Goal: Task Accomplishment & Management: Complete application form

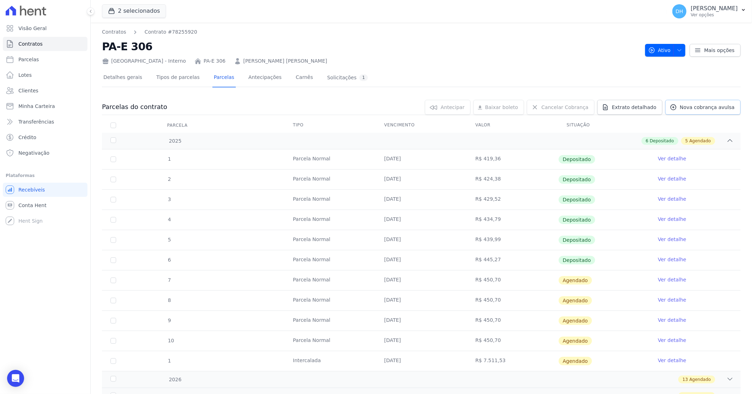
click at [689, 105] on span "Nova cobrança avulsa" at bounding box center [706, 107] width 55 height 7
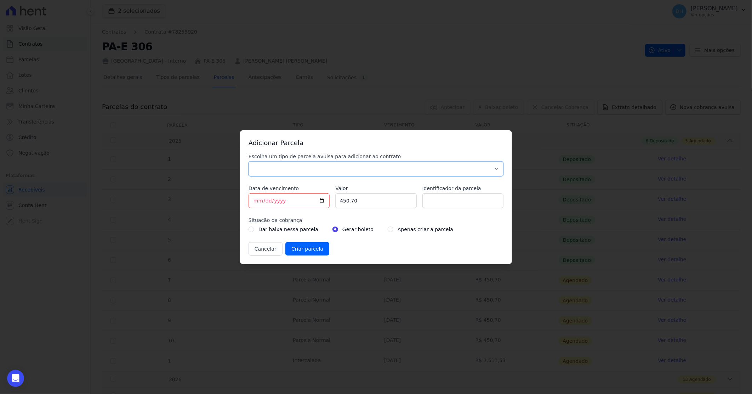
click at [293, 168] on select "Parcela Normal Sinal Caução Intercalada Chaves Pré Chaves Pós Chaves Taxas Quit…" at bounding box center [375, 168] width 255 height 15
select select "standard"
click at [248, 161] on select "Parcela Normal Sinal Caução Intercalada Chaves Pré Chaves Pós Chaves Taxas Quit…" at bounding box center [375, 168] width 255 height 15
click at [259, 203] on input "[DATE]" at bounding box center [288, 200] width 81 height 15
type input "[DATE]"
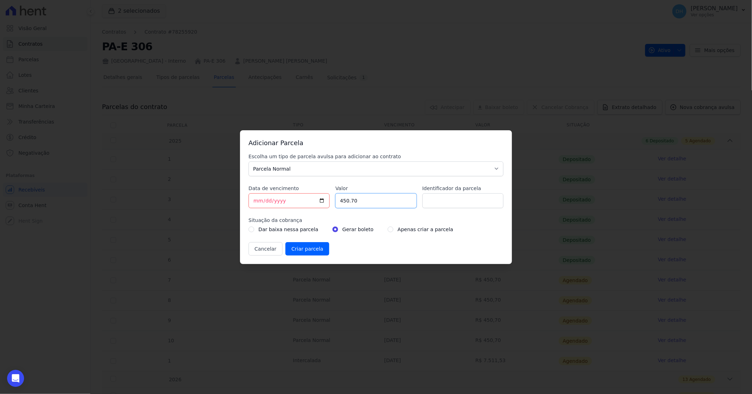
drag, startPoint x: 378, startPoint y: 199, endPoint x: 310, endPoint y: 191, distance: 68.4
click at [310, 191] on div "Escolha um tipo de parcela avulsa para adicionar ao contrato Parcela Normal Sin…" at bounding box center [375, 204] width 255 height 103
type input "5389.00"
click at [435, 199] on input "Identificador da parcela" at bounding box center [462, 200] width 81 height 15
click at [461, 198] on input "[MEDICAL_DATA]" at bounding box center [462, 200] width 81 height 15
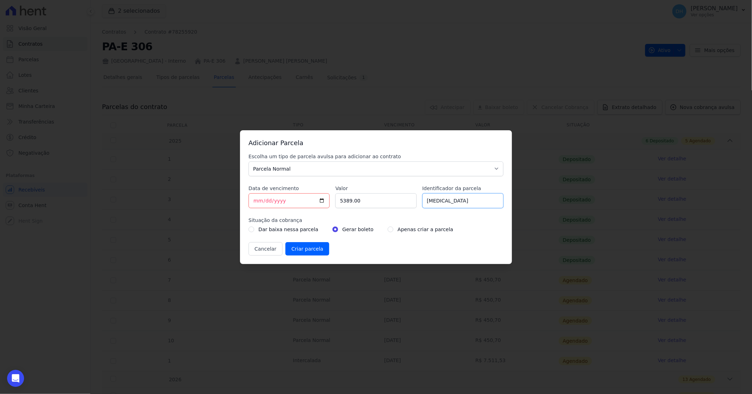
click at [484, 200] on input "[MEDICAL_DATA]" at bounding box center [462, 200] width 81 height 15
click at [460, 200] on input "[MEDICAL_DATA]" at bounding box center [462, 200] width 81 height 15
click at [476, 200] on input "balão de Dez/24" at bounding box center [462, 200] width 81 height 15
type input "balão de Dez/25"
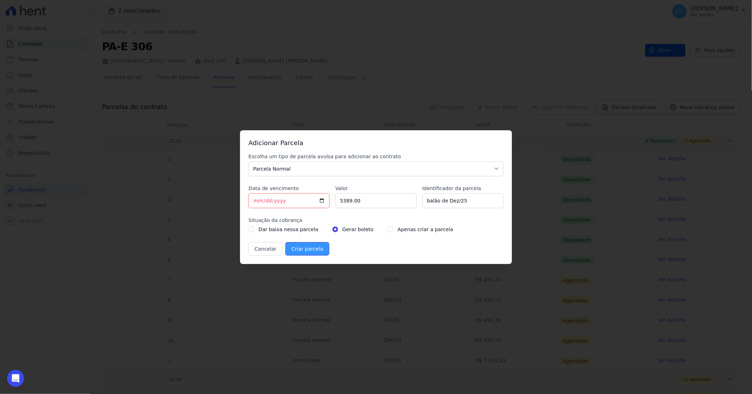
click at [303, 253] on input "Criar parcela" at bounding box center [307, 248] width 44 height 13
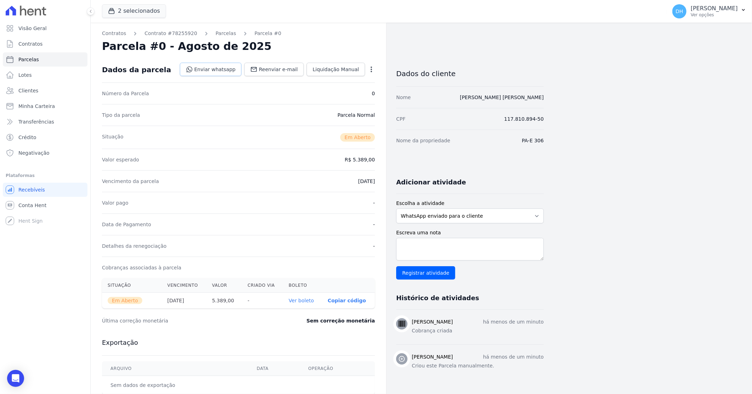
click at [215, 72] on link "Enviar whatsapp" at bounding box center [211, 69] width 62 height 13
